Goal: Use online tool/utility: Utilize a website feature to perform a specific function

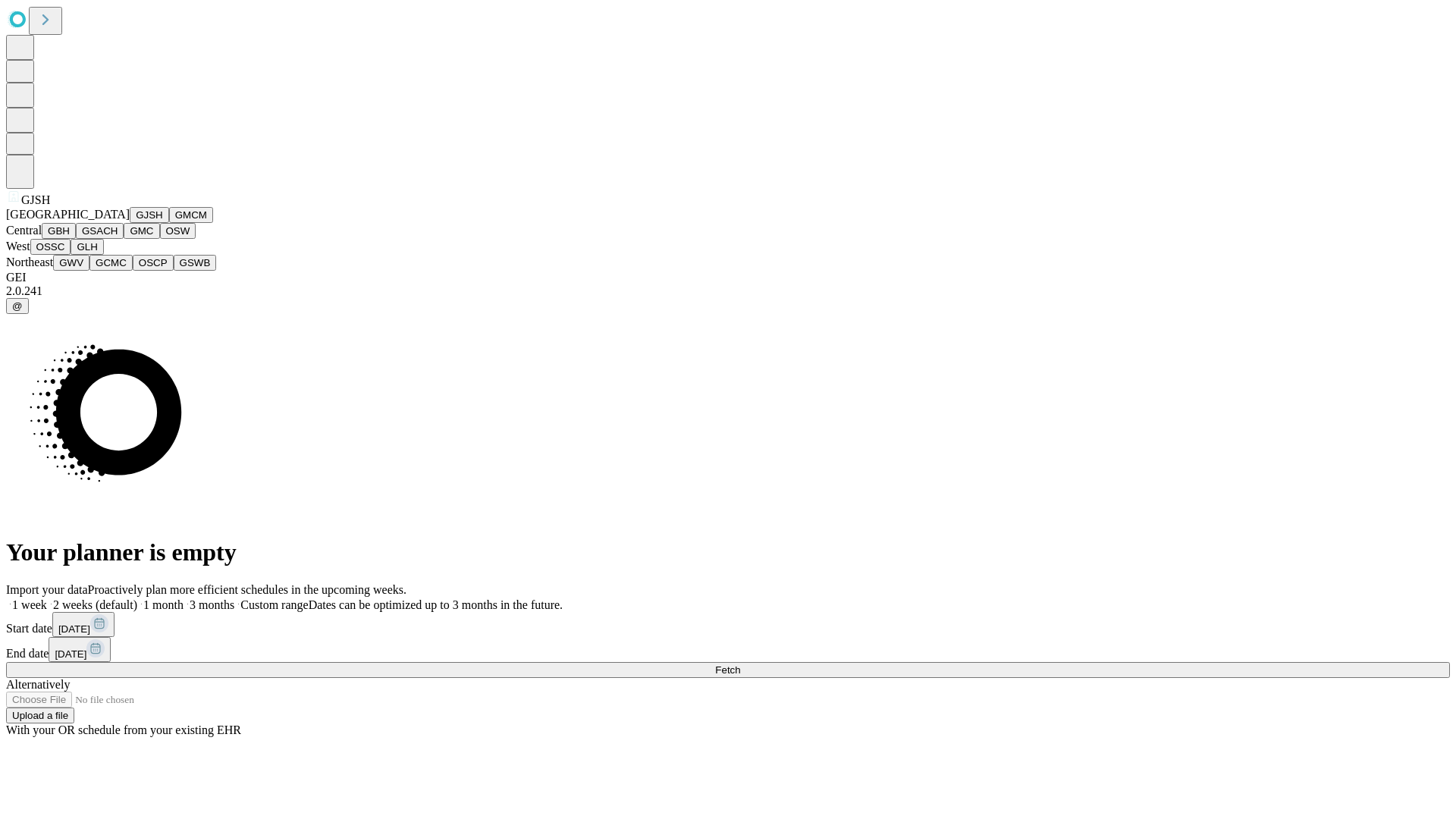
click at [130, 223] on button "GJSH" at bounding box center [149, 215] width 39 height 16
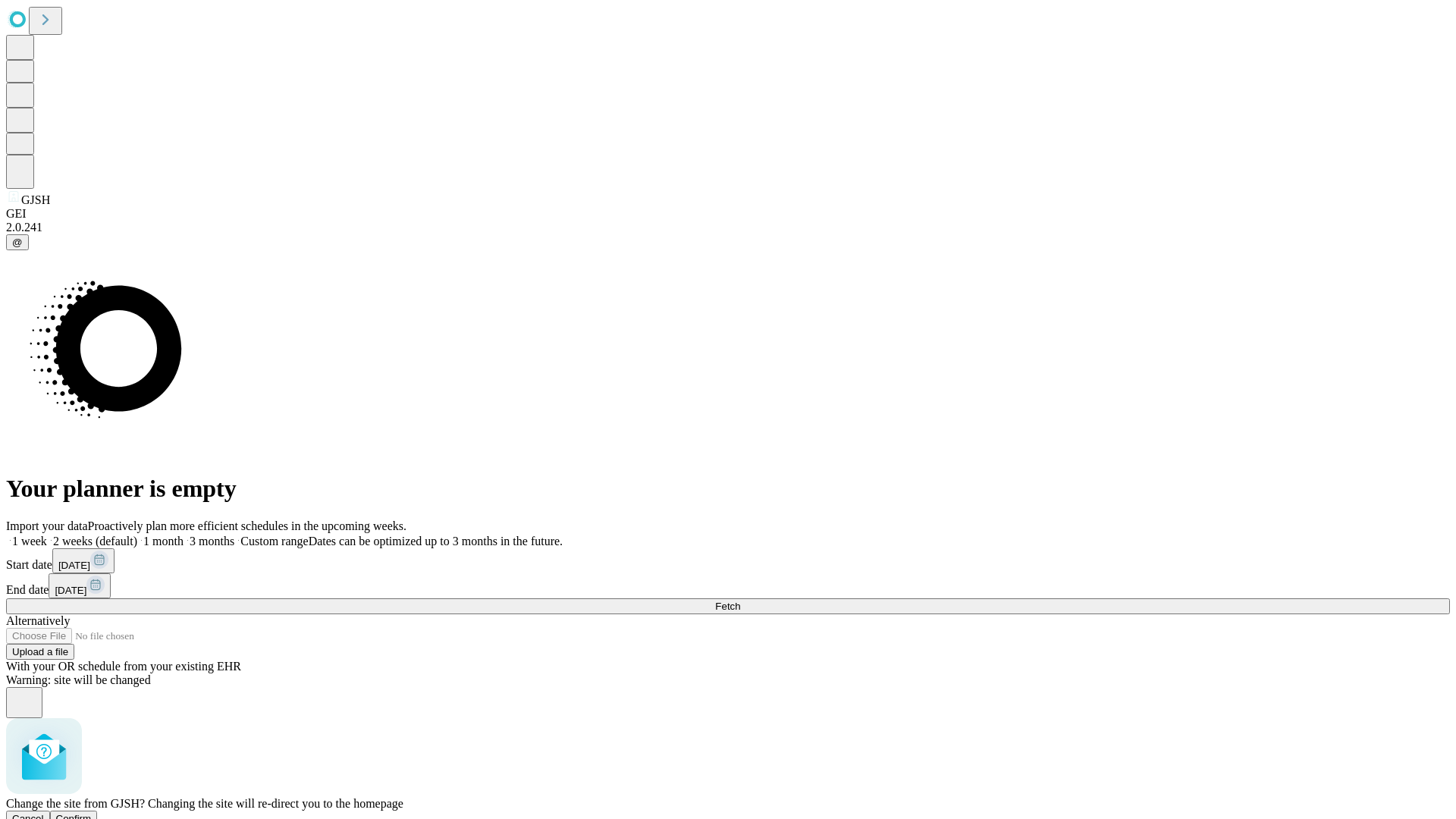
click at [92, 814] on span "Confirm" at bounding box center [74, 819] width 35 height 12
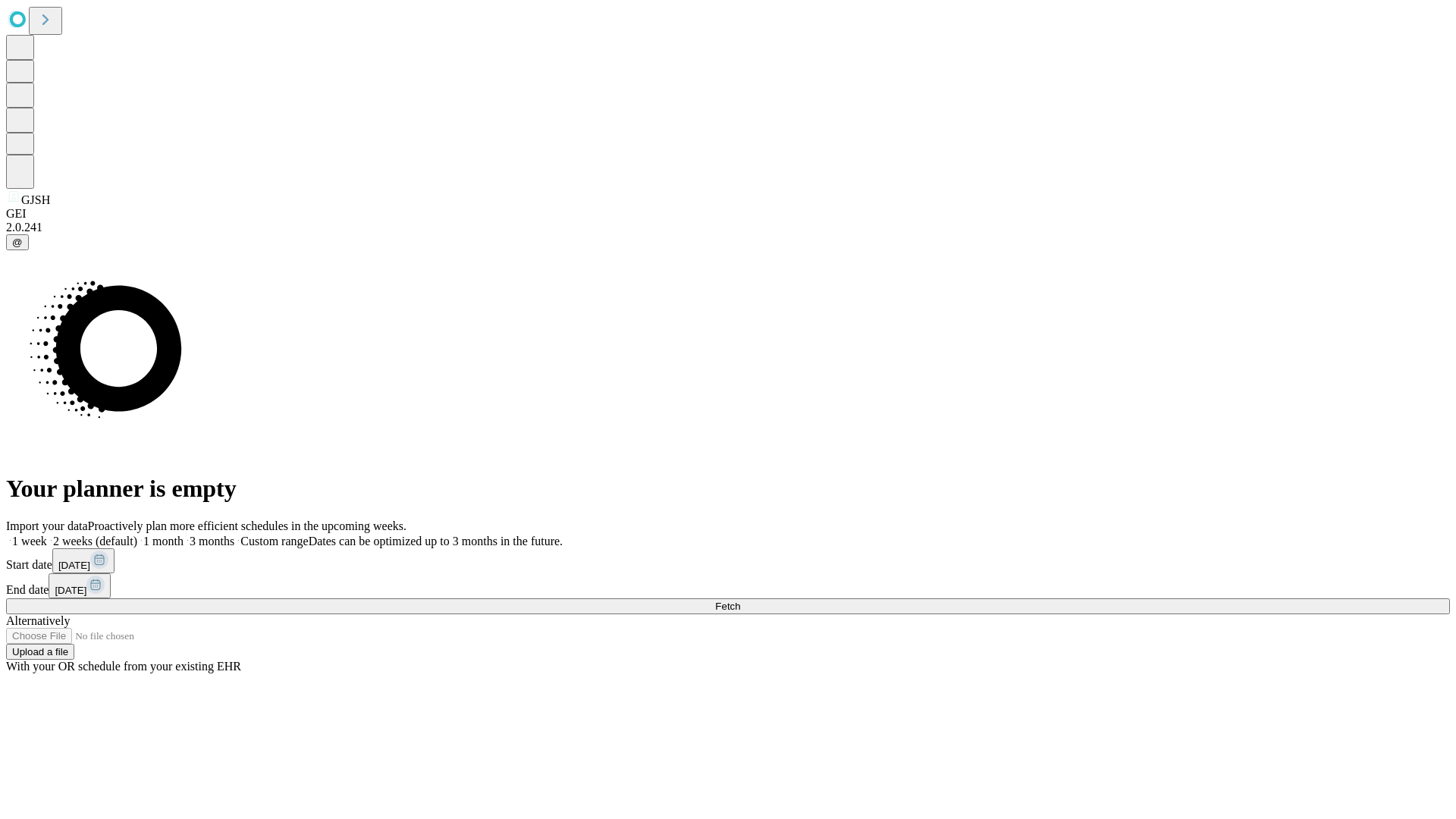
click at [137, 535] on label "2 weeks (default)" at bounding box center [92, 541] width 90 height 13
click at [740, 601] on span "Fetch" at bounding box center [727, 607] width 25 height 12
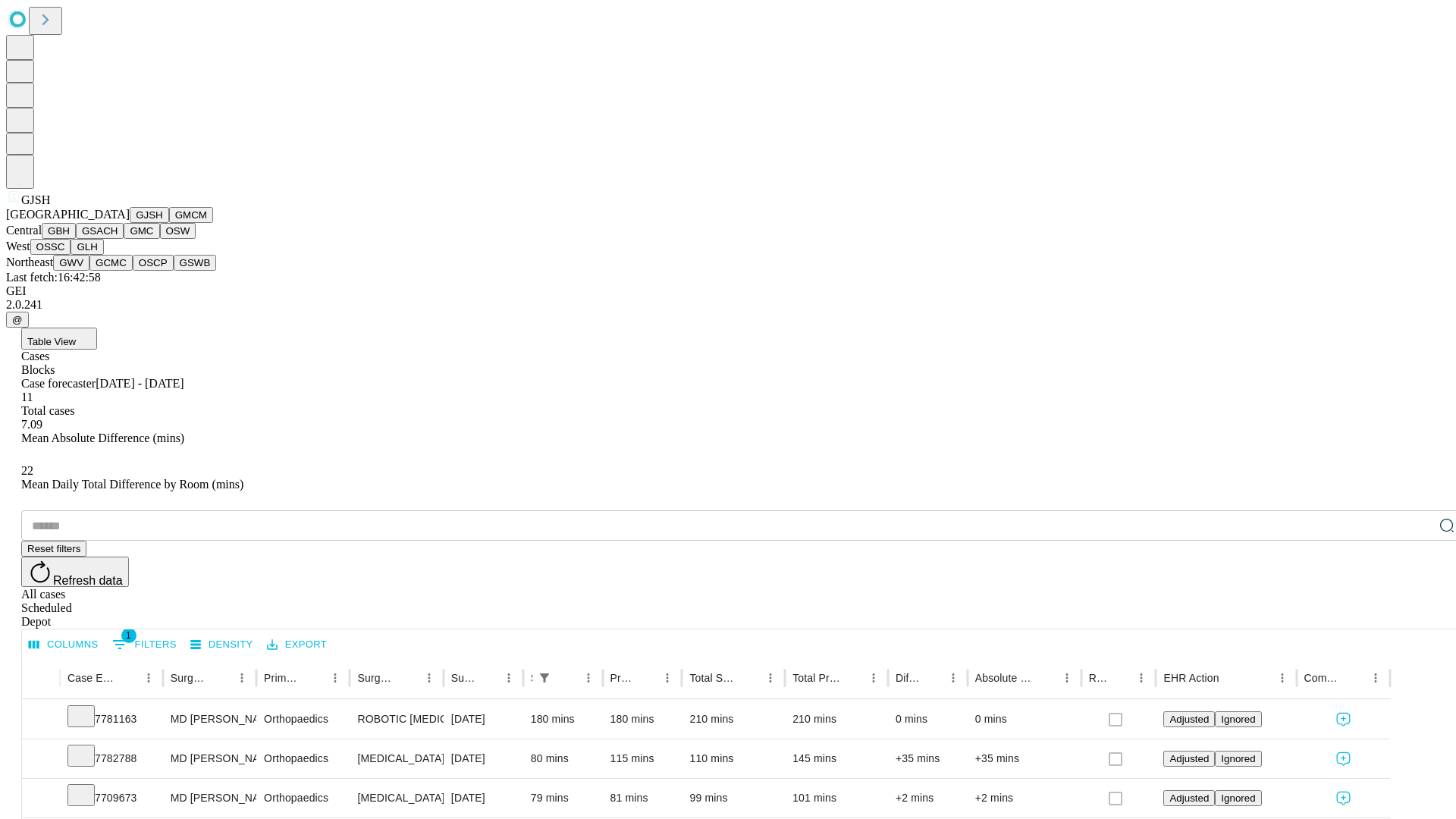
click at [169, 223] on button "GMCM" at bounding box center [191, 215] width 44 height 16
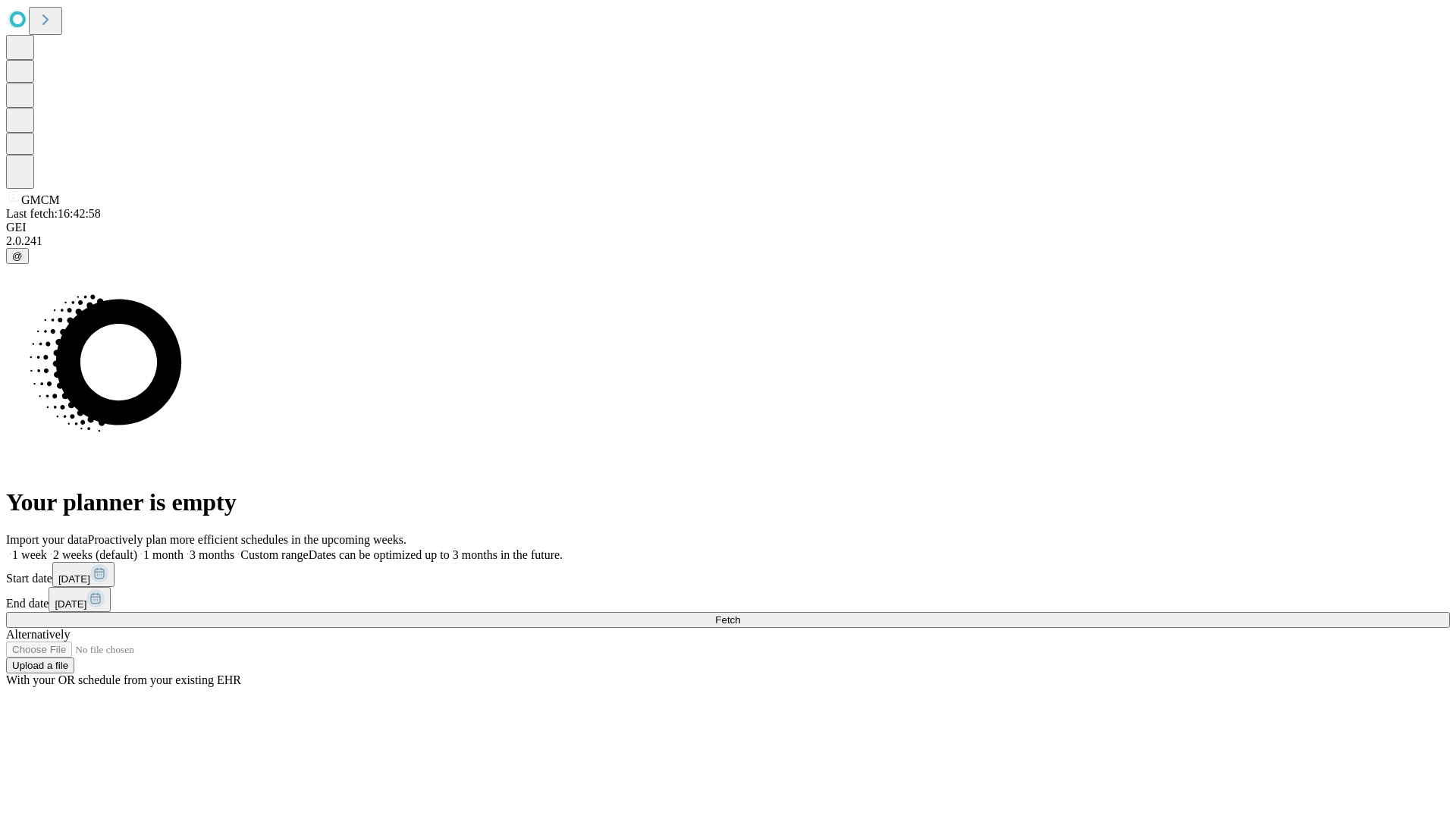
click at [137, 549] on label "2 weeks (default)" at bounding box center [92, 555] width 90 height 13
click at [740, 614] on span "Fetch" at bounding box center [727, 620] width 25 height 12
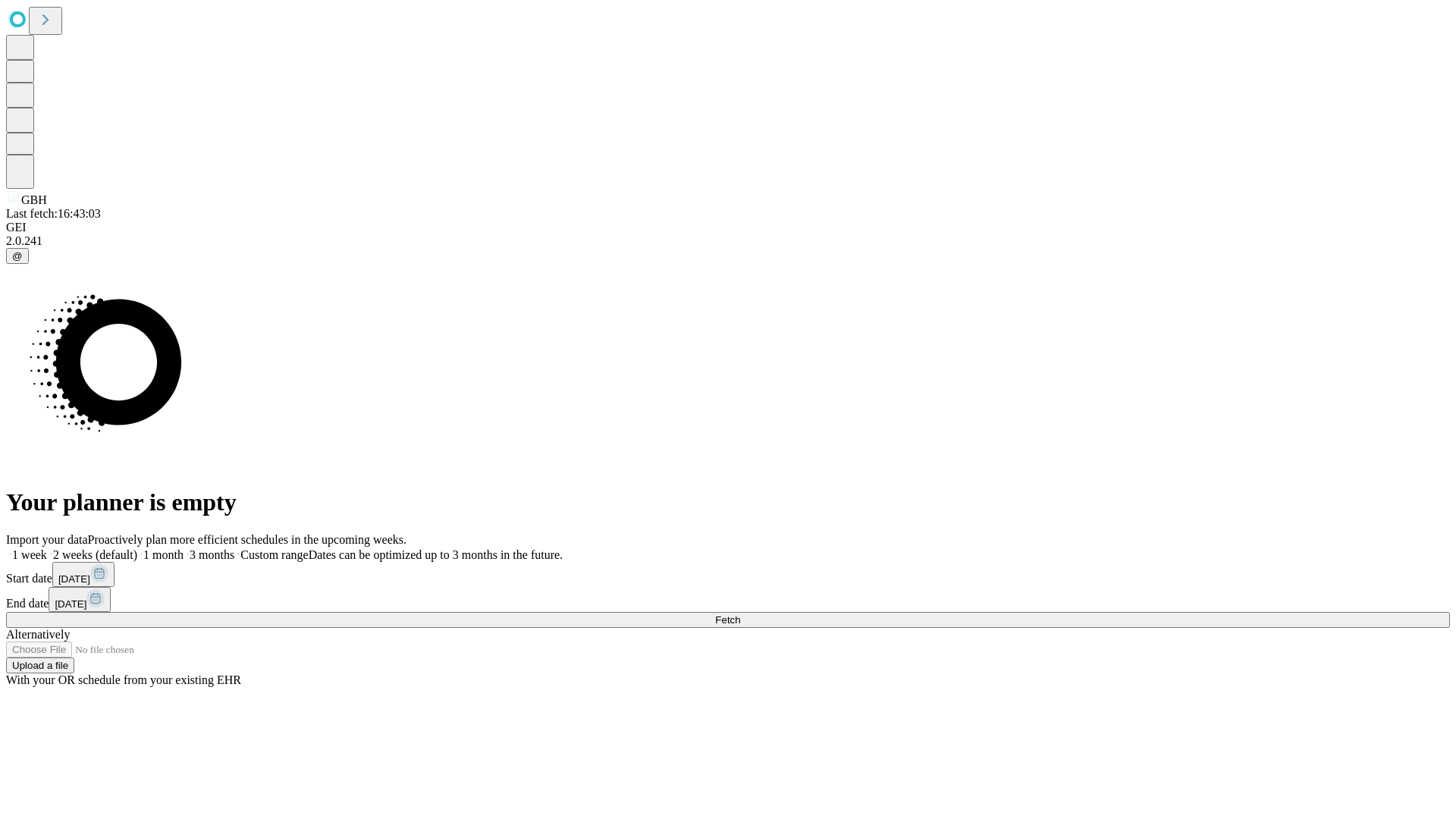
click at [740, 614] on span "Fetch" at bounding box center [727, 620] width 25 height 12
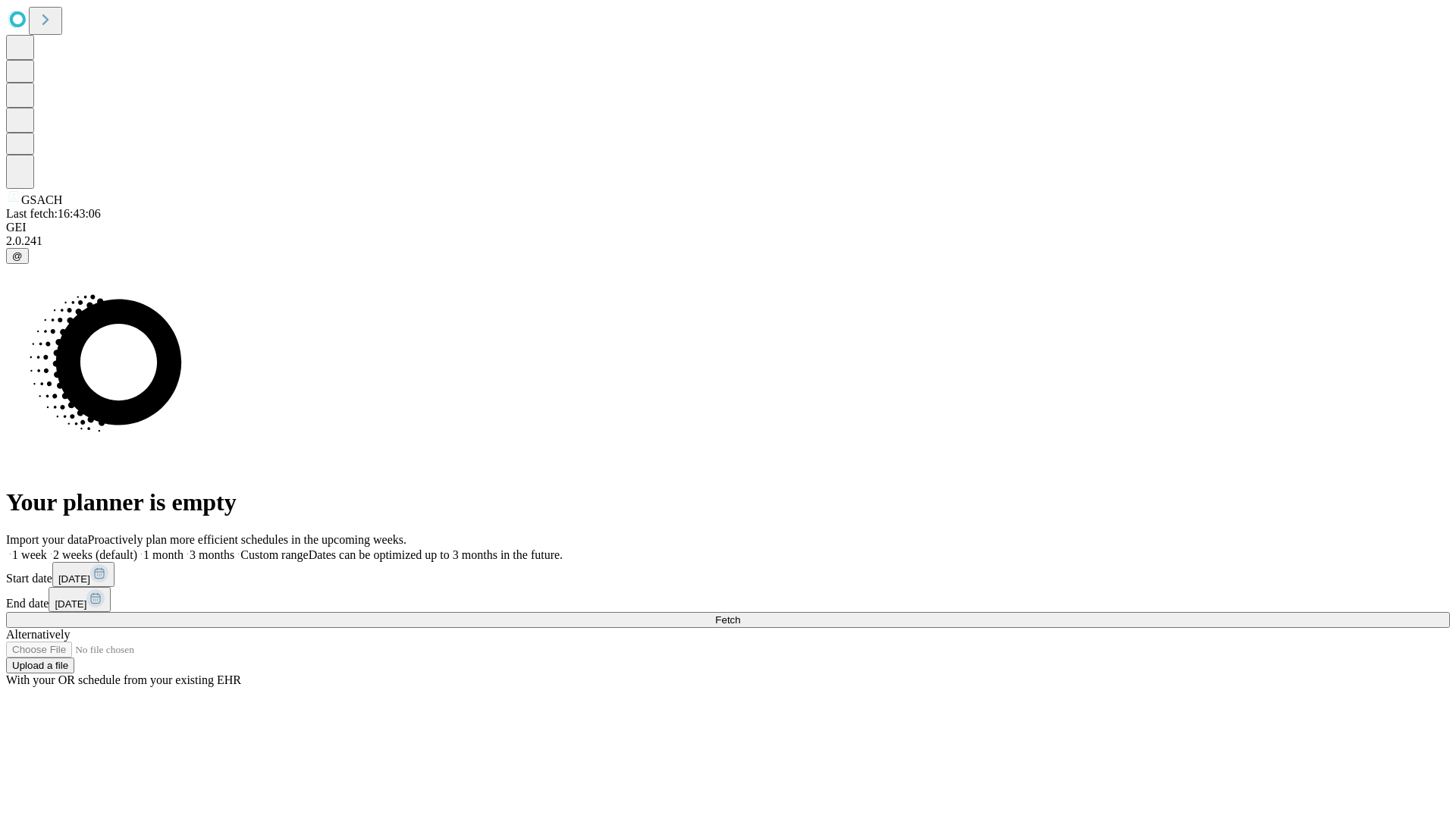
click at [137, 549] on label "2 weeks (default)" at bounding box center [92, 555] width 90 height 13
click at [740, 614] on span "Fetch" at bounding box center [727, 620] width 25 height 12
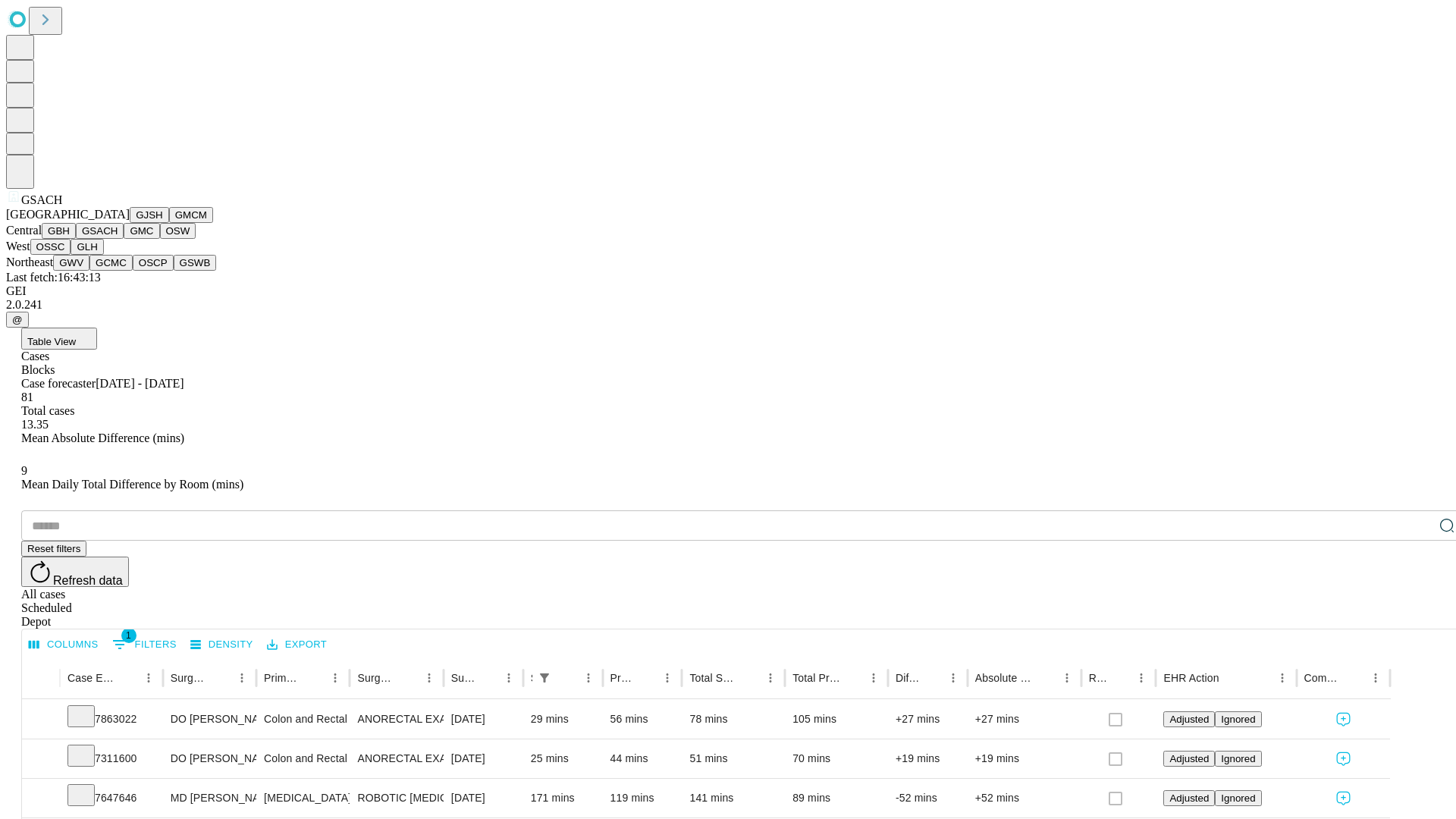
click at [124, 239] on button "GMC" at bounding box center [142, 231] width 35 height 16
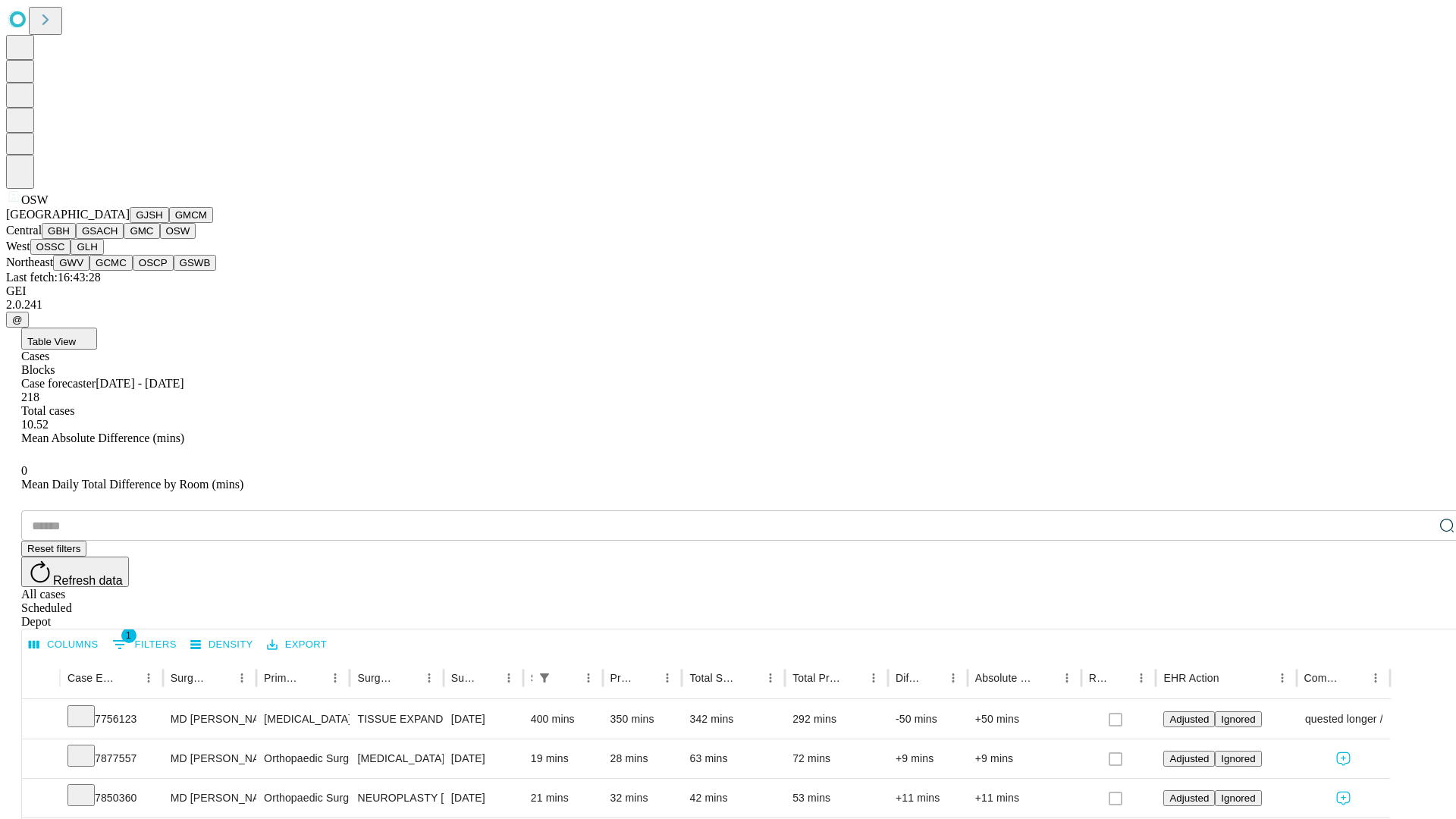
click at [72, 255] on button "OSSC" at bounding box center [50, 246] width 41 height 16
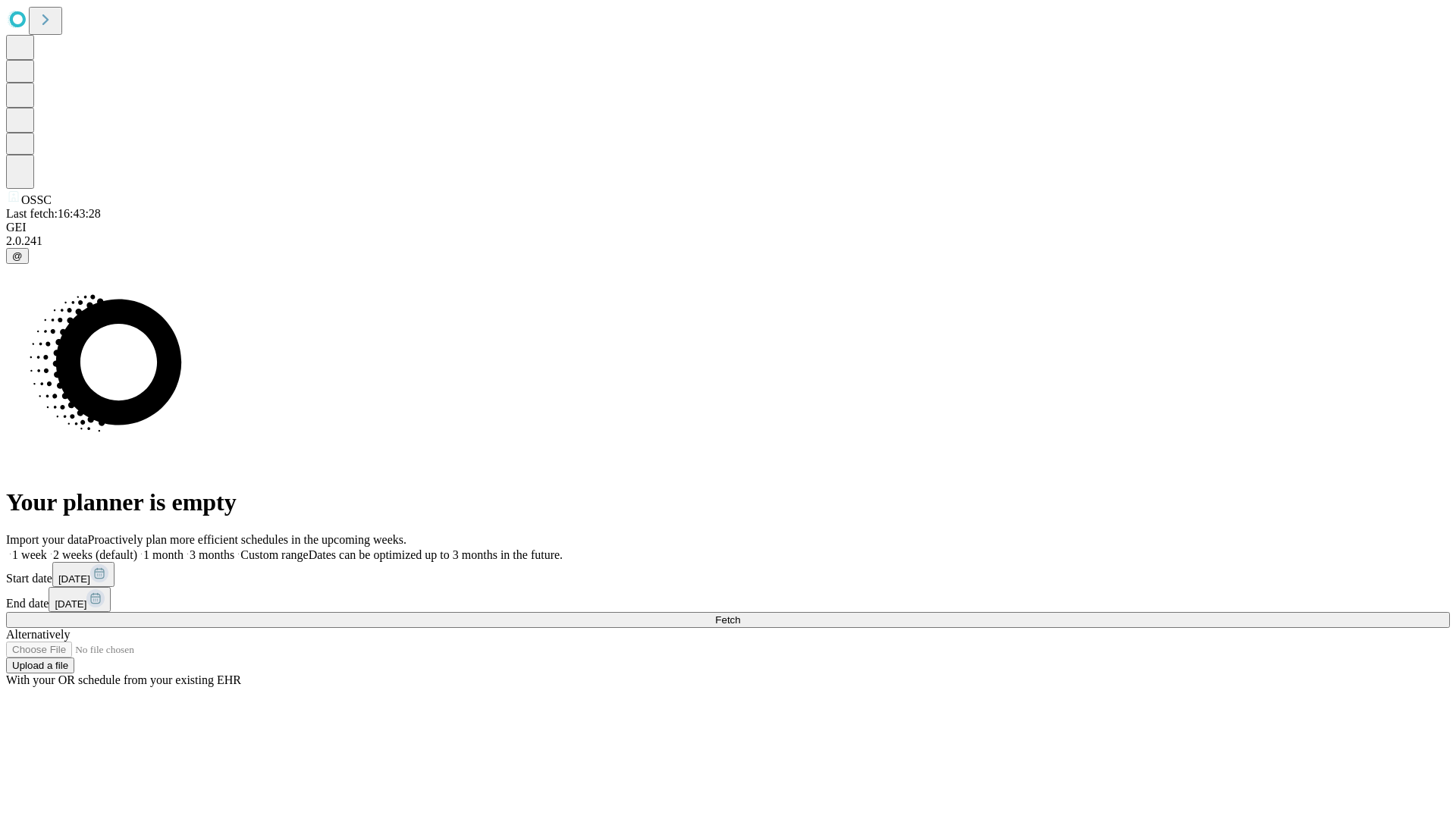
click at [137, 549] on label "2 weeks (default)" at bounding box center [92, 555] width 90 height 13
click at [740, 614] on span "Fetch" at bounding box center [727, 620] width 25 height 12
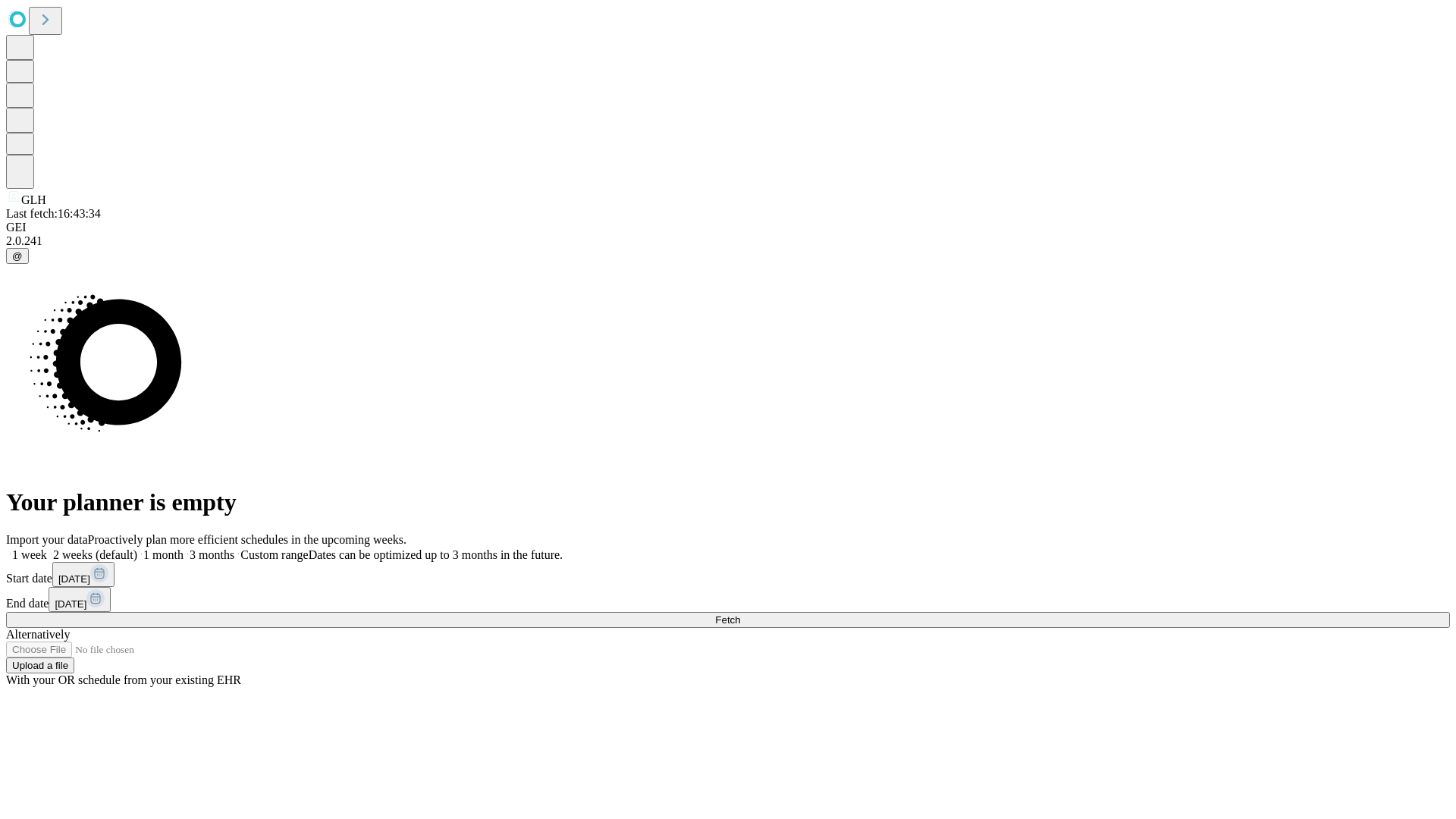
click at [137, 549] on label "2 weeks (default)" at bounding box center [92, 555] width 90 height 13
click at [740, 614] on span "Fetch" at bounding box center [727, 620] width 25 height 12
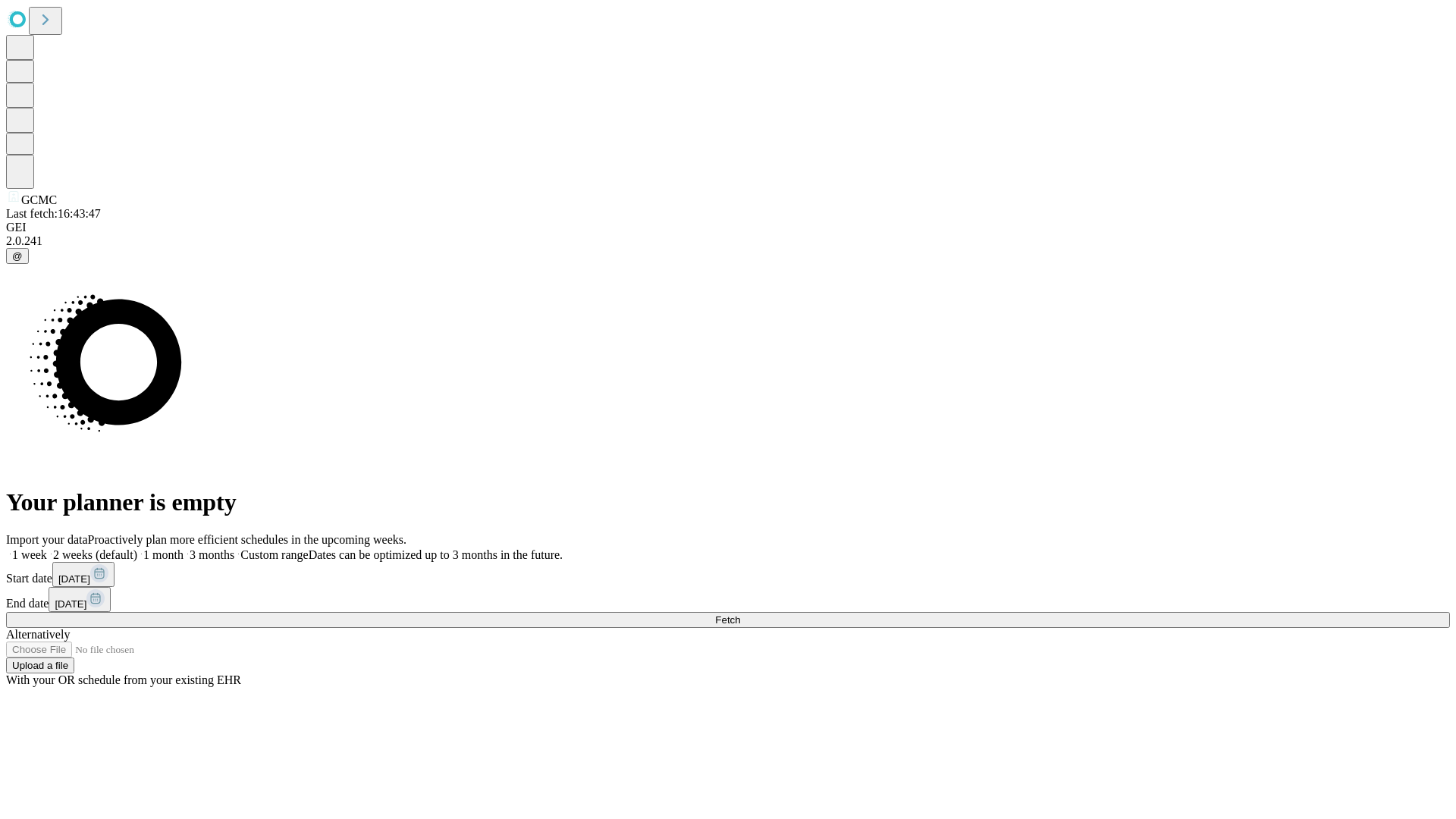
click at [137, 549] on label "2 weeks (default)" at bounding box center [92, 555] width 90 height 13
click at [740, 614] on span "Fetch" at bounding box center [727, 620] width 25 height 12
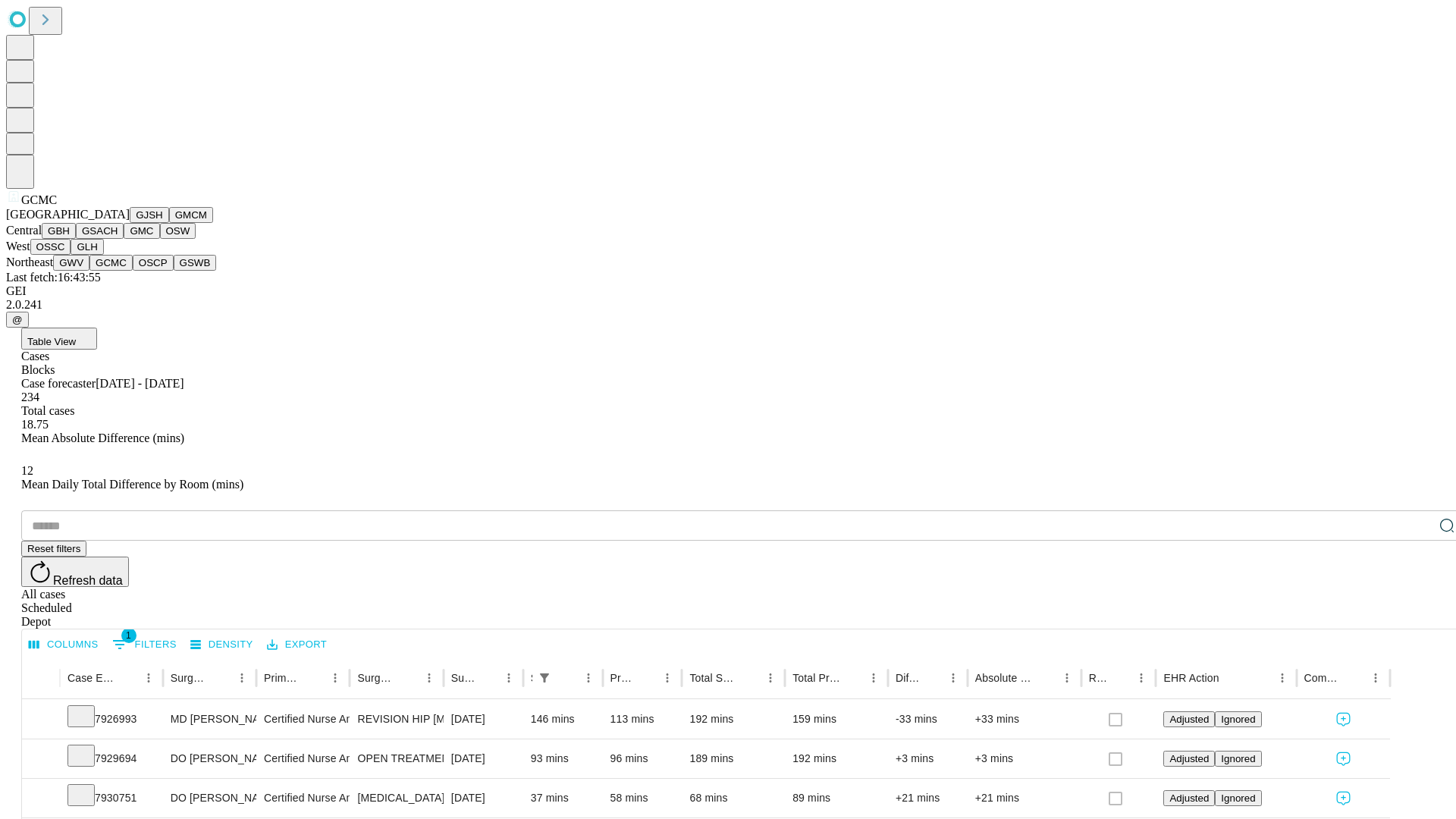
click at [132, 271] on button "OSCP" at bounding box center [152, 262] width 41 height 16
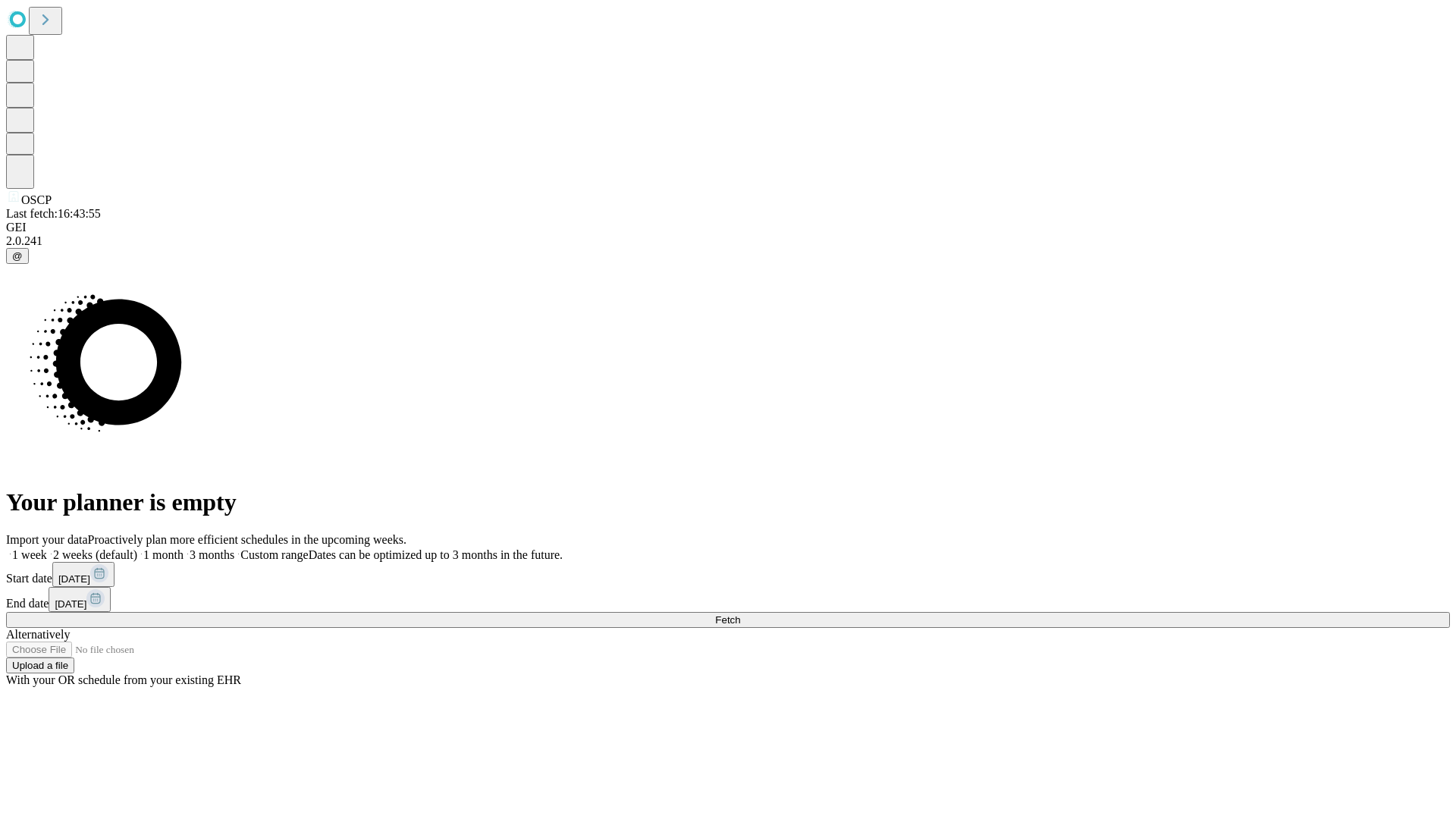
click at [137, 549] on label "2 weeks (default)" at bounding box center [92, 555] width 90 height 13
click at [740, 614] on span "Fetch" at bounding box center [727, 620] width 25 height 12
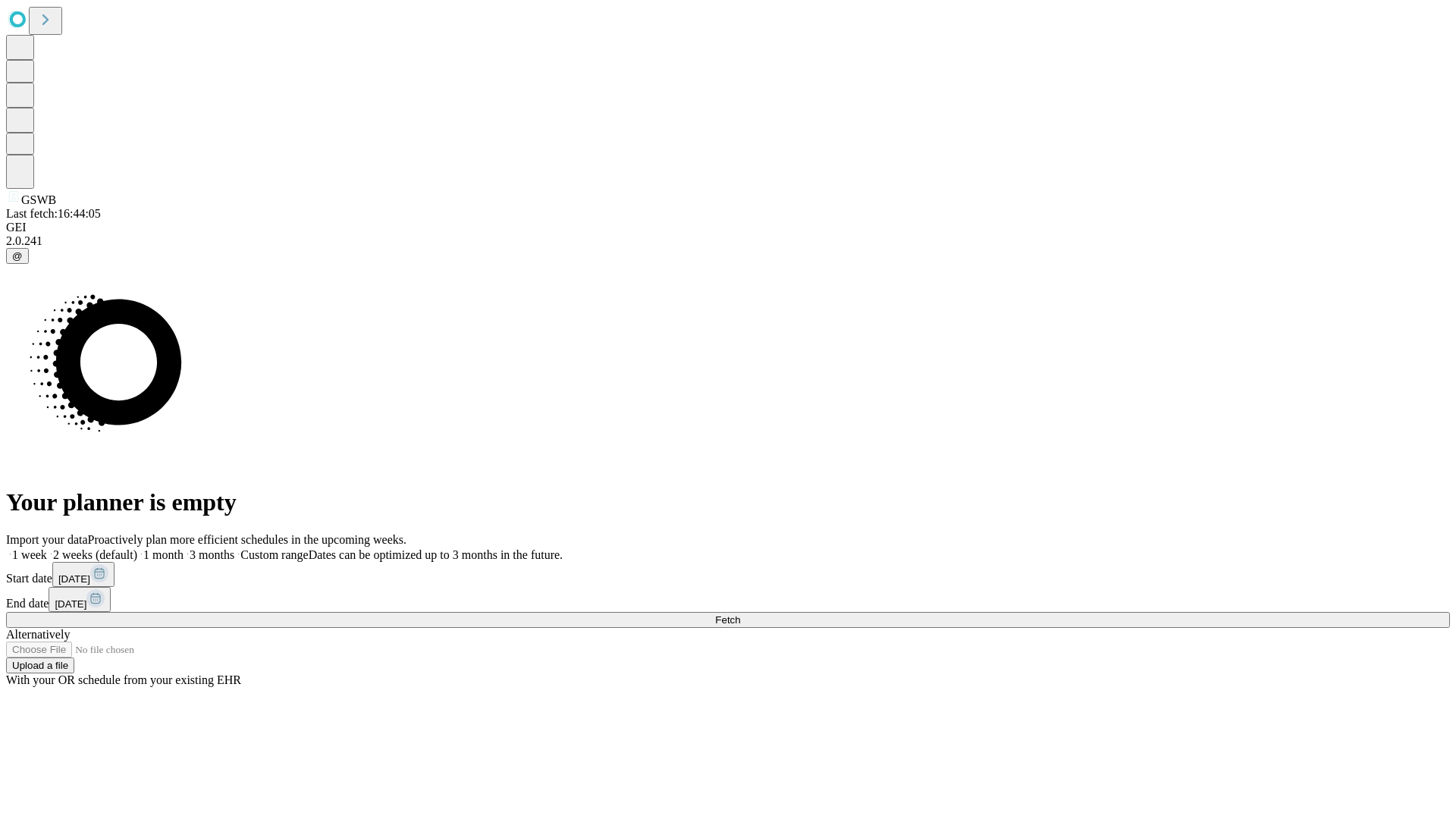
click at [137, 549] on label "2 weeks (default)" at bounding box center [92, 555] width 90 height 13
click at [740, 614] on span "Fetch" at bounding box center [727, 620] width 25 height 12
